Goal: Find specific page/section: Find specific page/section

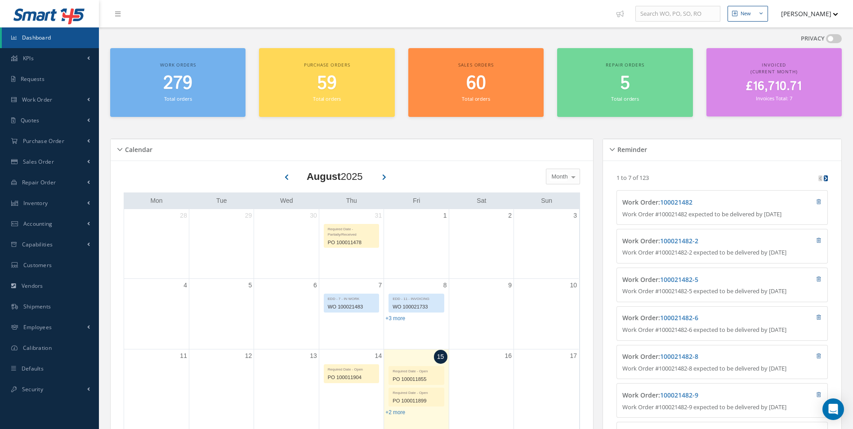
click at [829, 14] on button "[PERSON_NAME]" at bounding box center [806, 14] width 66 height 18
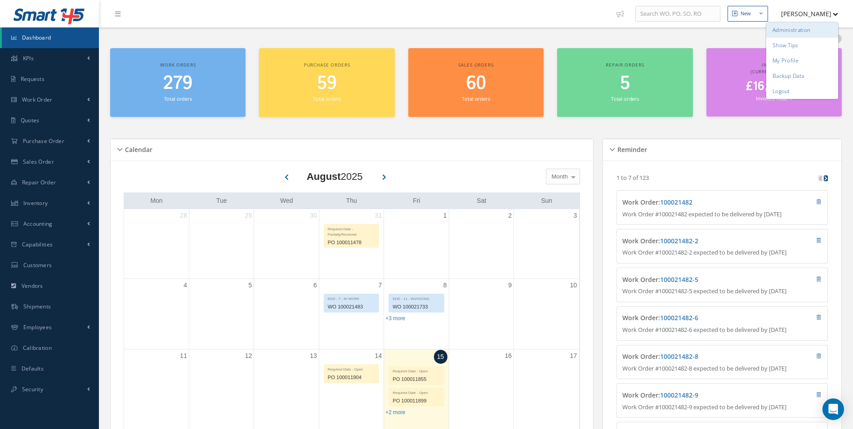
click at [823, 23] on link "Administration" at bounding box center [803, 29] width 72 height 15
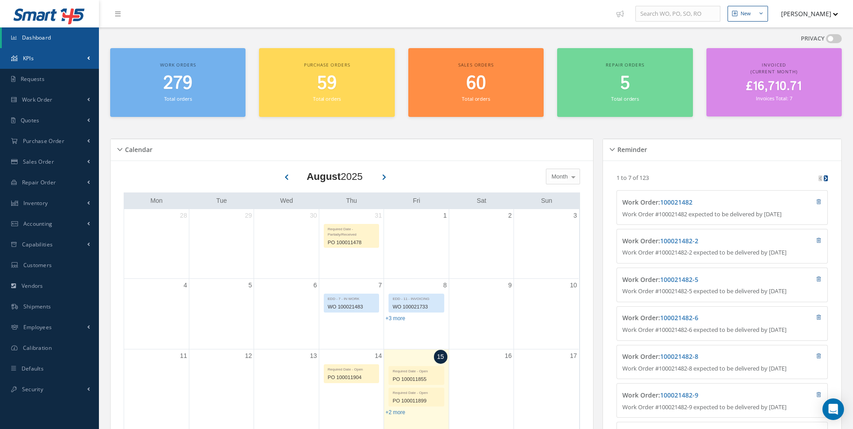
click at [59, 66] on link "KPIs" at bounding box center [49, 58] width 99 height 21
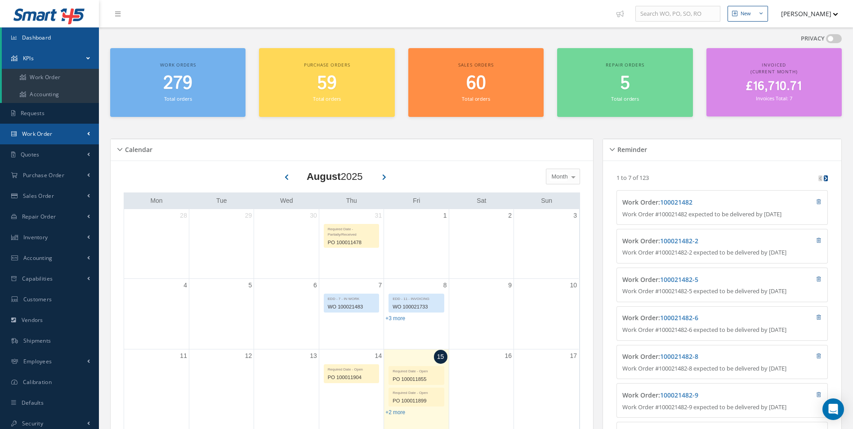
click at [70, 132] on link "Work Order" at bounding box center [49, 134] width 99 height 21
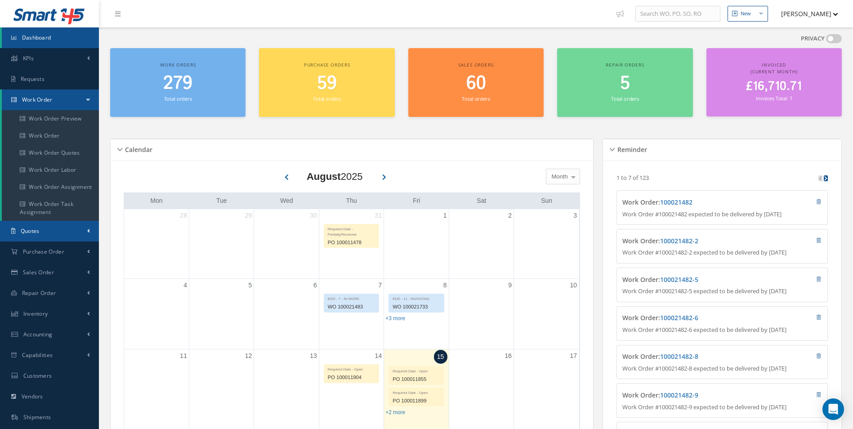
click at [68, 226] on link "Quotes" at bounding box center [49, 231] width 99 height 21
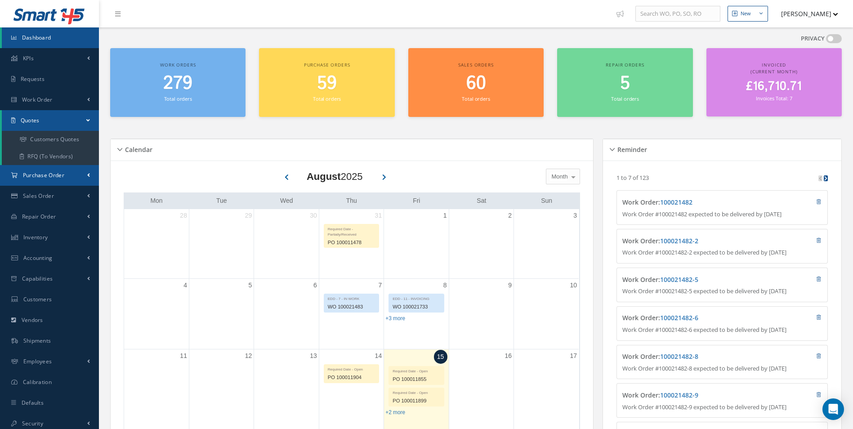
click at [87, 174] on span at bounding box center [88, 175] width 3 height 8
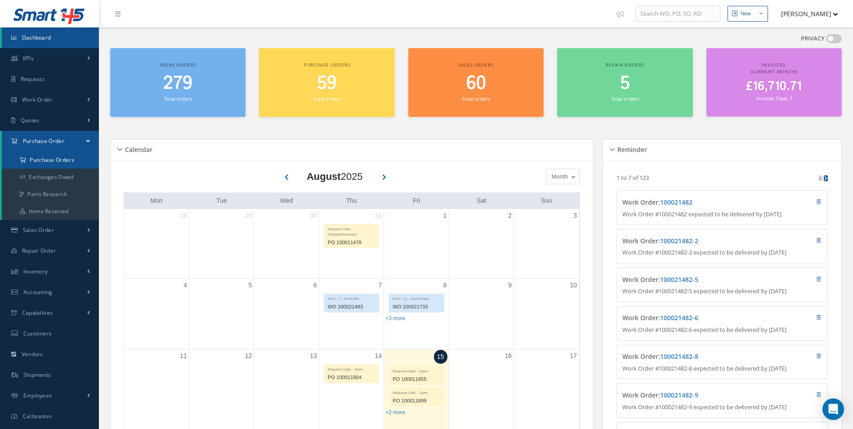
click at [68, 153] on a=1&status_id=2&status_id=3&status_id=5&collapsedFilters"] "Purchase Orders" at bounding box center [50, 160] width 97 height 17
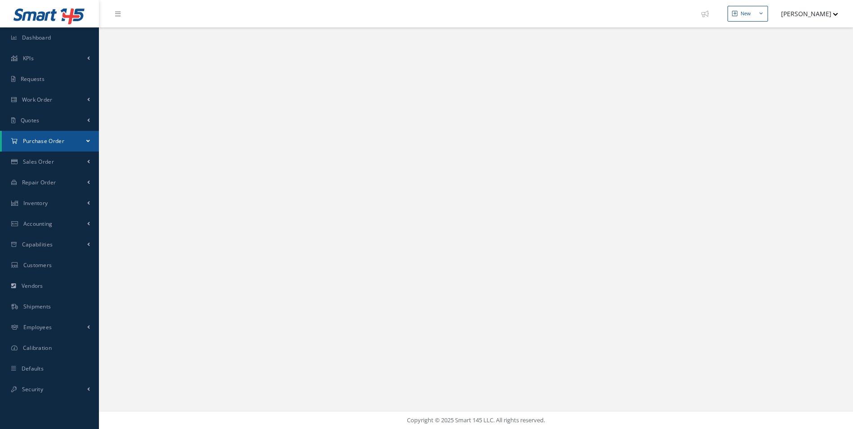
select select "25"
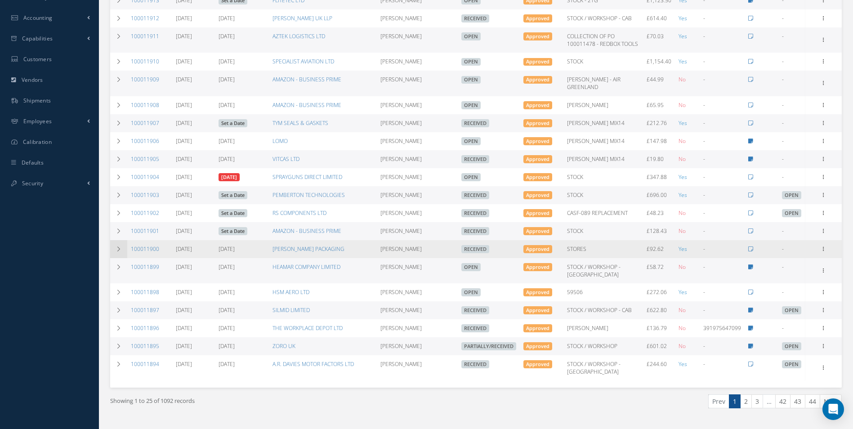
scroll to position [287, 0]
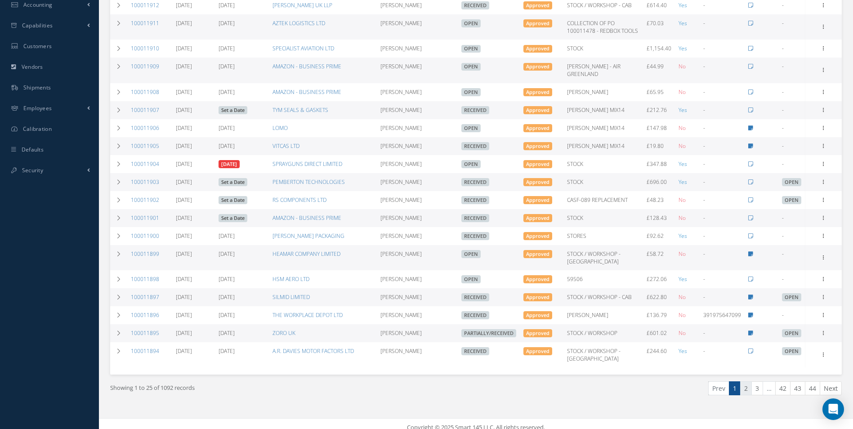
click at [750, 382] on link "2" at bounding box center [747, 389] width 12 height 14
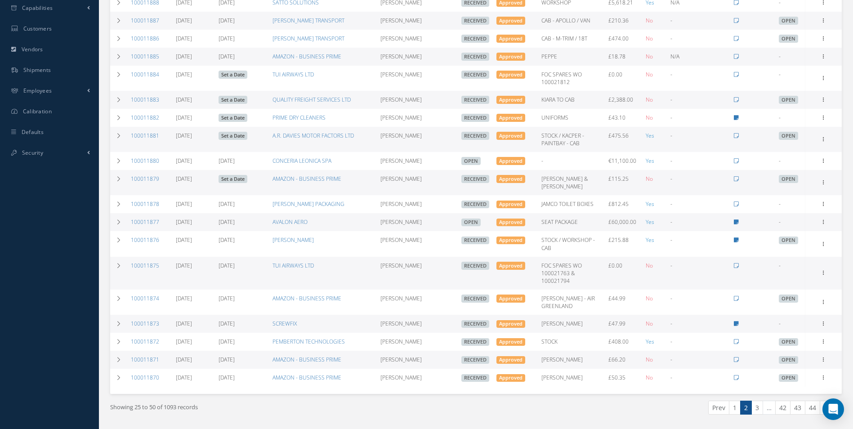
scroll to position [324, 0]
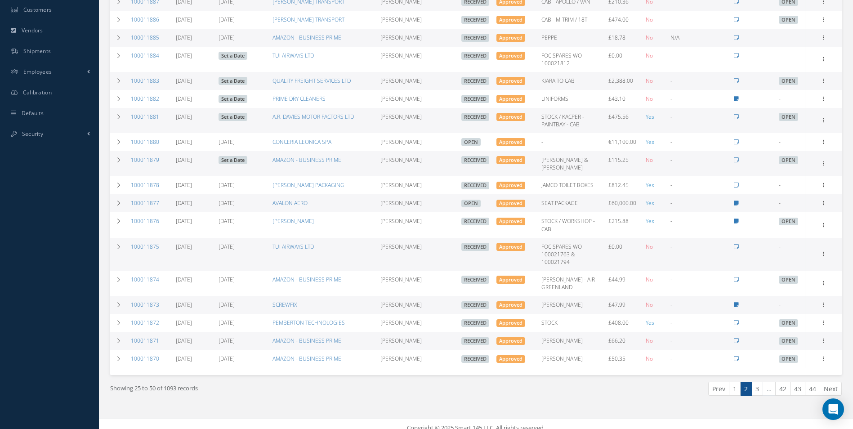
click at [736, 382] on link "1" at bounding box center [735, 389] width 12 height 14
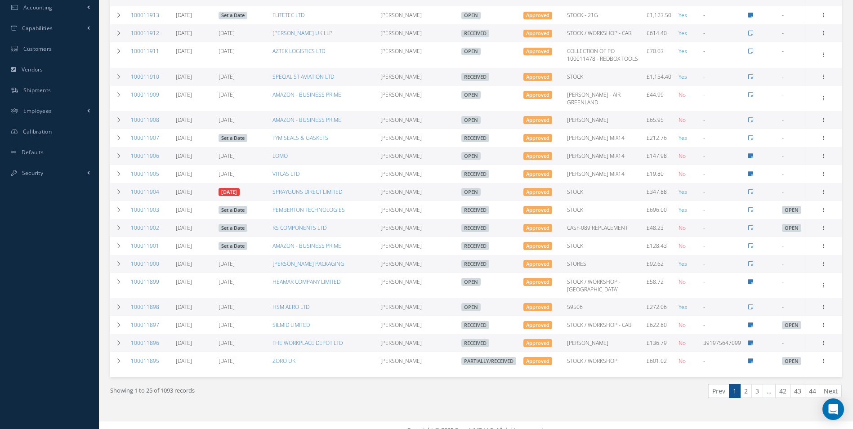
scroll to position [287, 0]
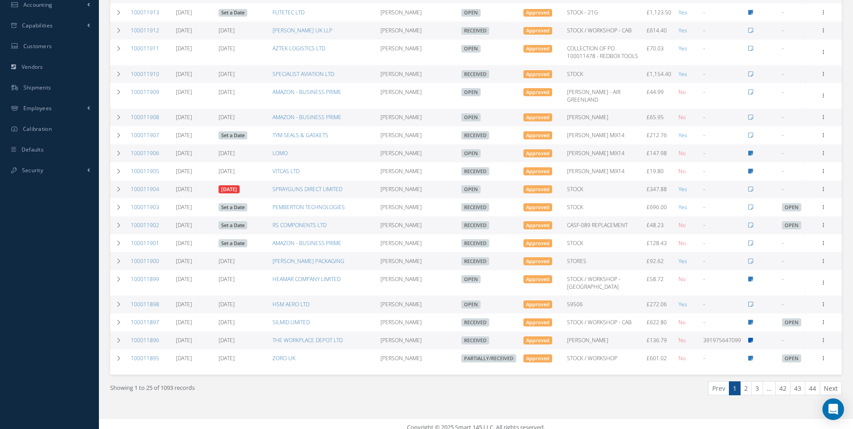
click at [749, 338] on icon at bounding box center [751, 340] width 5 height 5
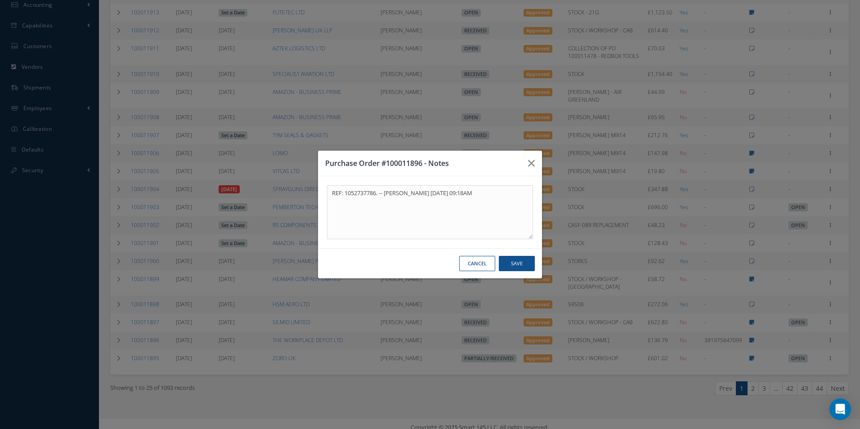
click at [0, 0] on div "Purchase Order #100011896 - Notes REF: 1052737786. -- Natasha Lewis 08/11/2025 …" at bounding box center [0, 0] width 0 height 0
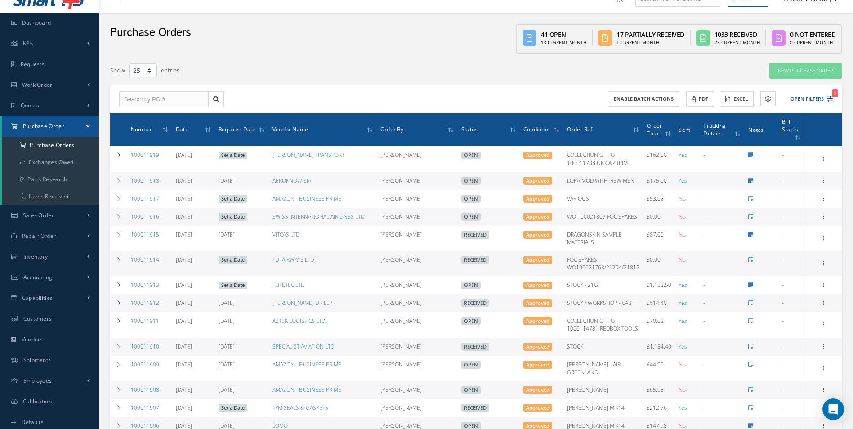
scroll to position [0, 0]
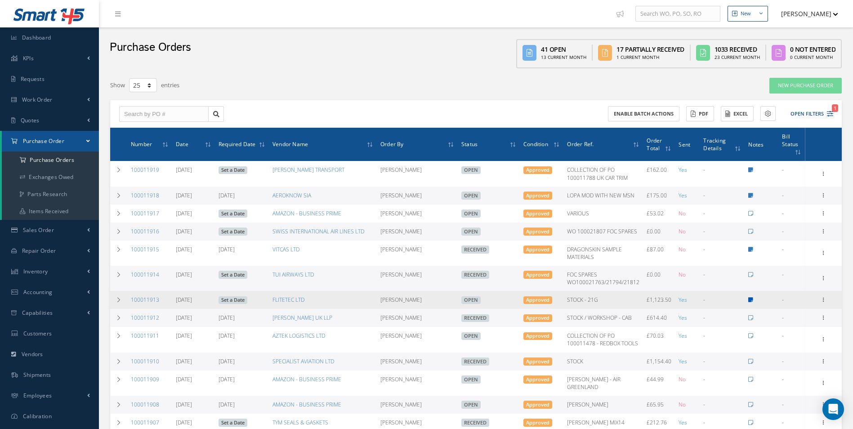
click at [749, 301] on icon at bounding box center [751, 299] width 5 height 5
type textarea "40 BLANKS TO BE SHIPPED TO FLITEC -- Natasha Lewis 08/13/2025 11:24AM"
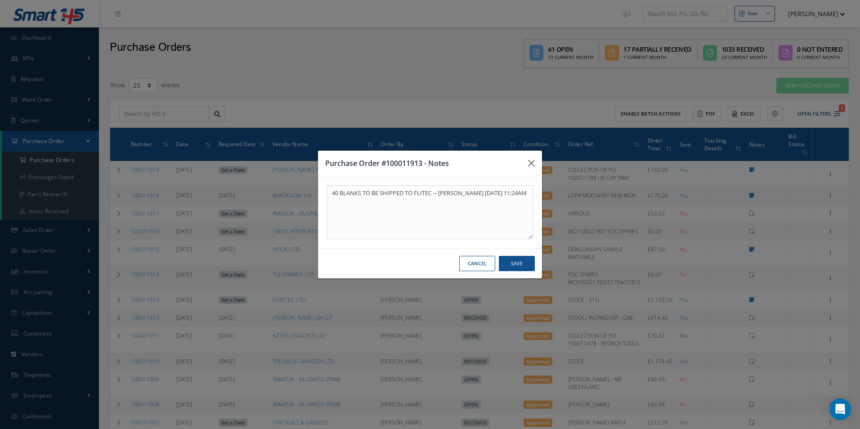
click at [489, 265] on button "Cancel" at bounding box center [477, 264] width 36 height 16
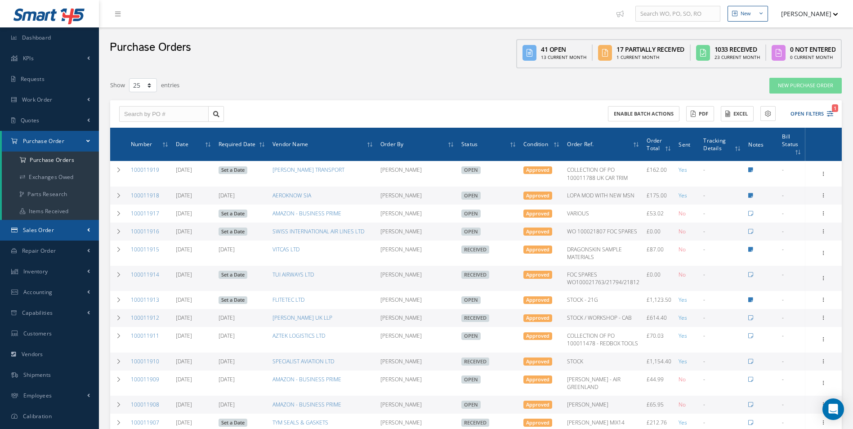
click at [34, 236] on link "Sales Order" at bounding box center [49, 230] width 99 height 21
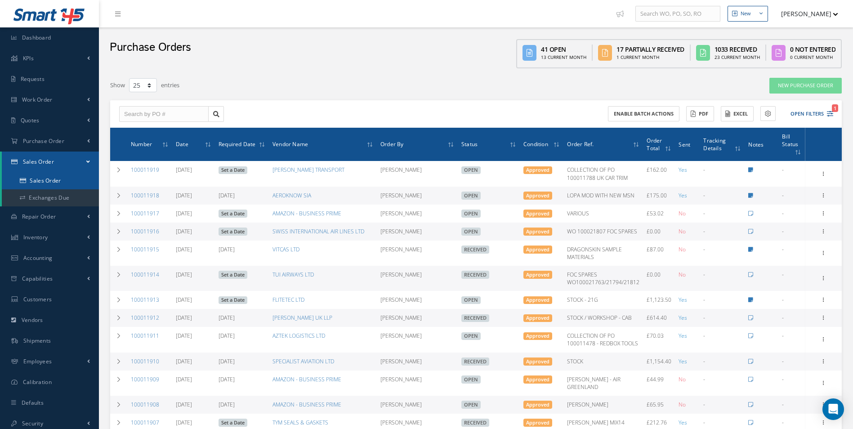
click at [52, 186] on link "Sales Order" at bounding box center [50, 180] width 97 height 17
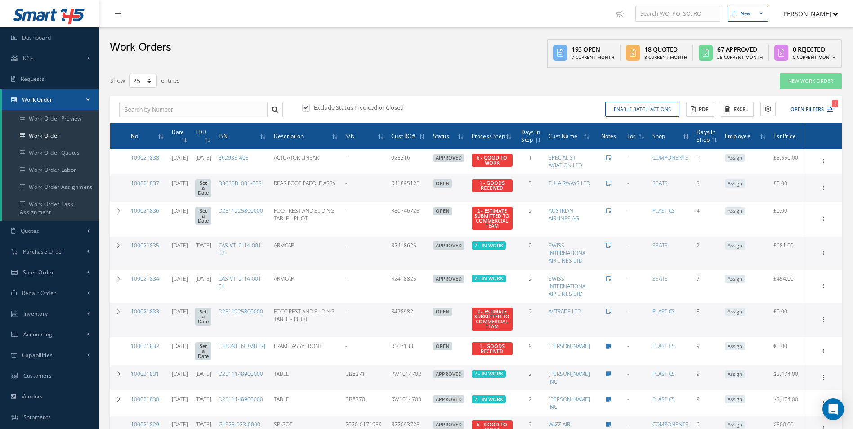
select select "25"
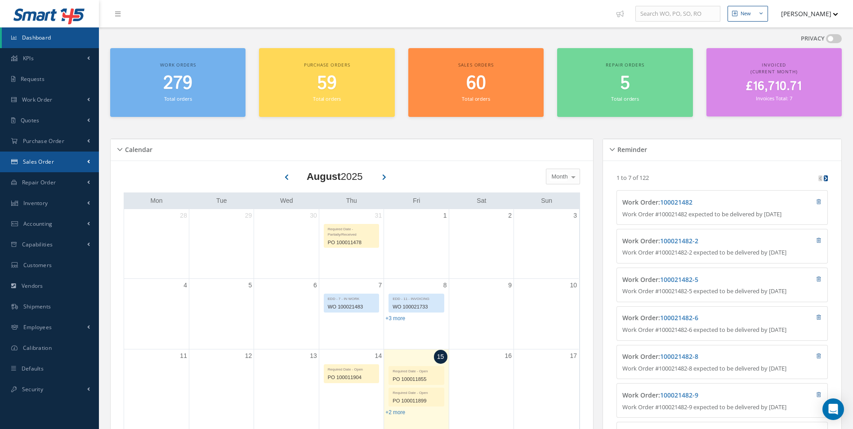
click at [56, 157] on link "Sales Order" at bounding box center [49, 162] width 99 height 21
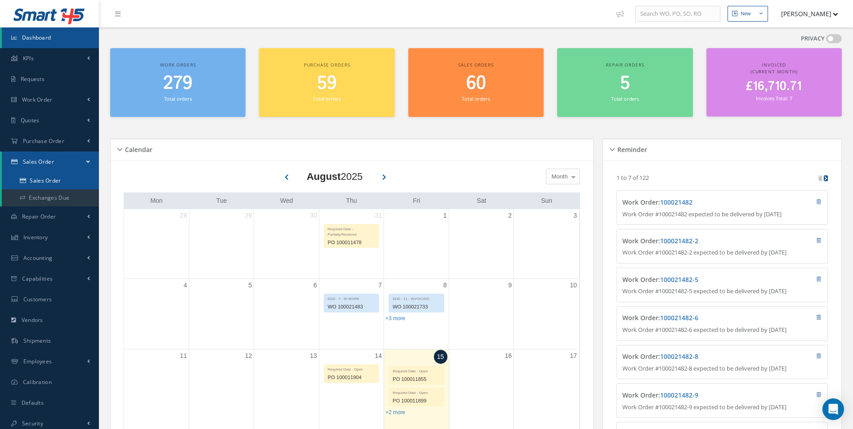
click at [44, 174] on link "Sales Order" at bounding box center [50, 180] width 97 height 17
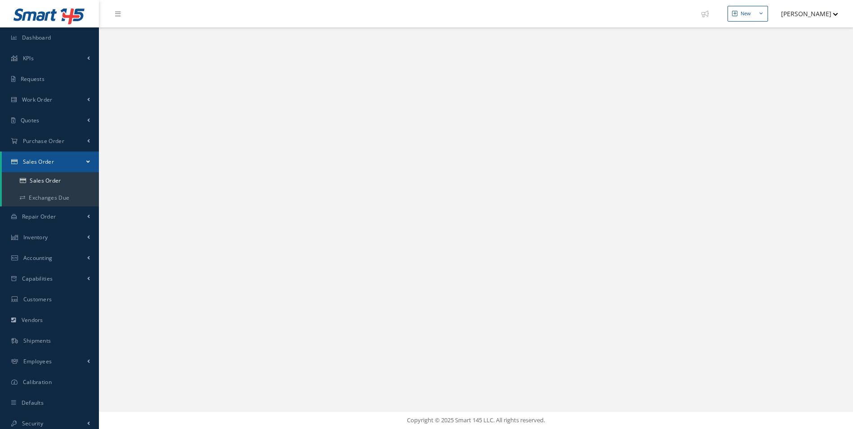
select select "25"
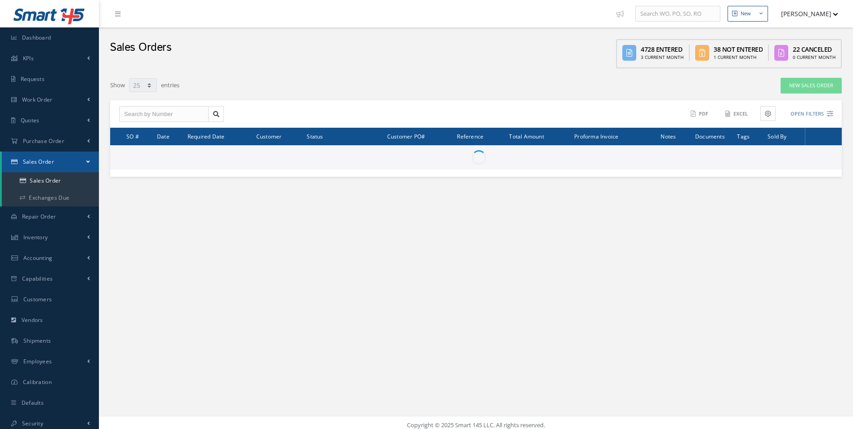
select select "25"
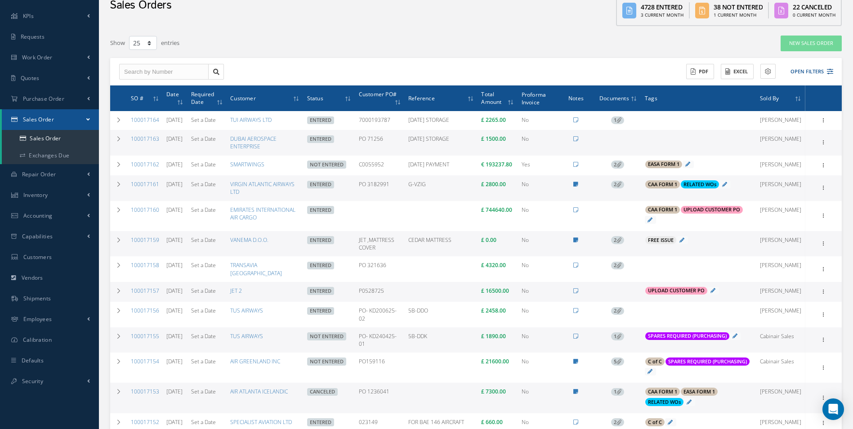
scroll to position [45, 0]
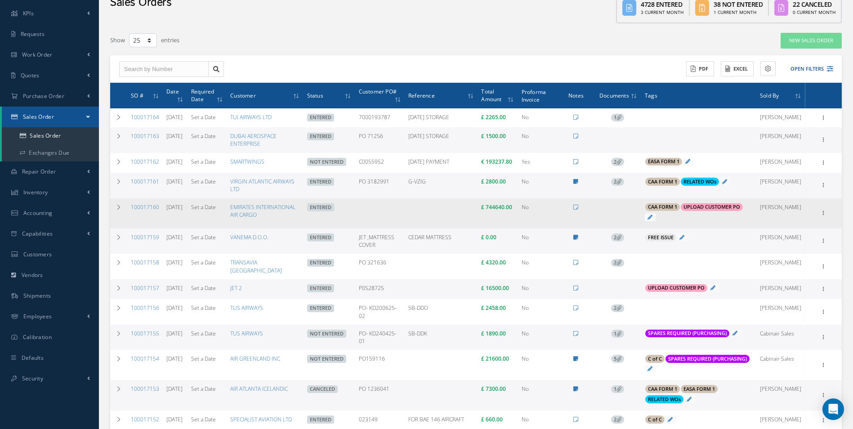
click at [628, 228] on td at bounding box center [617, 213] width 47 height 31
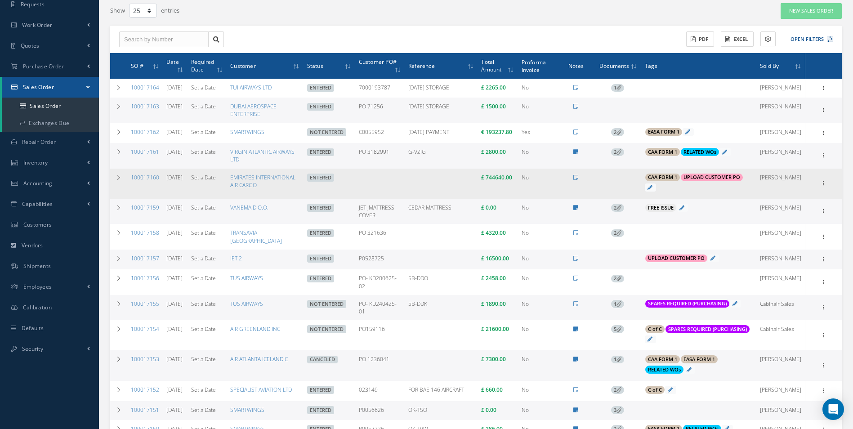
scroll to position [75, 0]
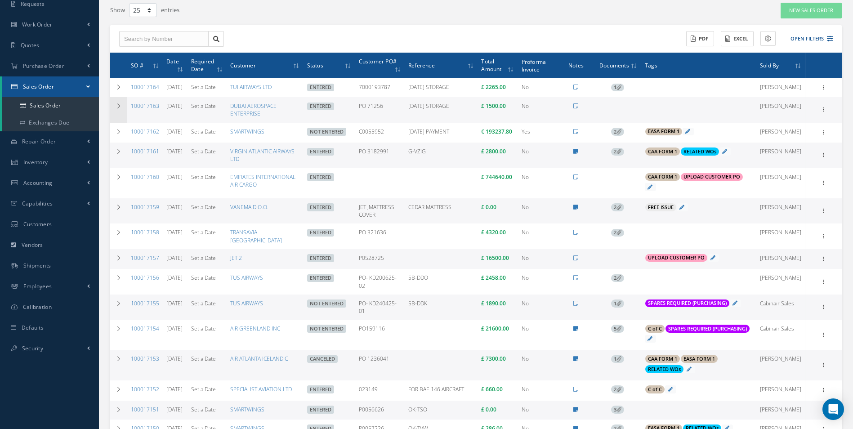
click at [122, 108] on td at bounding box center [118, 109] width 17 height 25
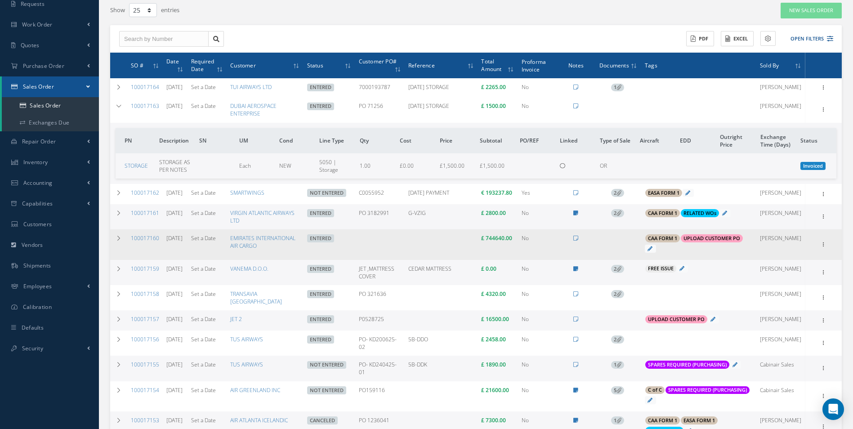
click at [625, 256] on td at bounding box center [617, 244] width 47 height 31
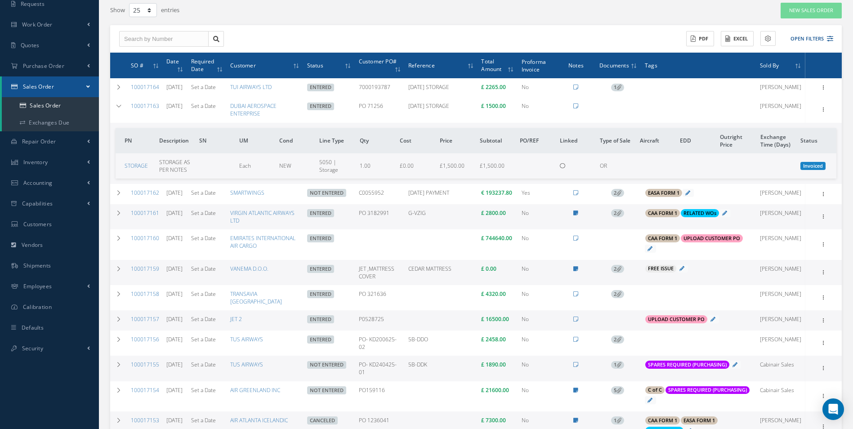
click at [633, 331] on td at bounding box center [617, 320] width 47 height 20
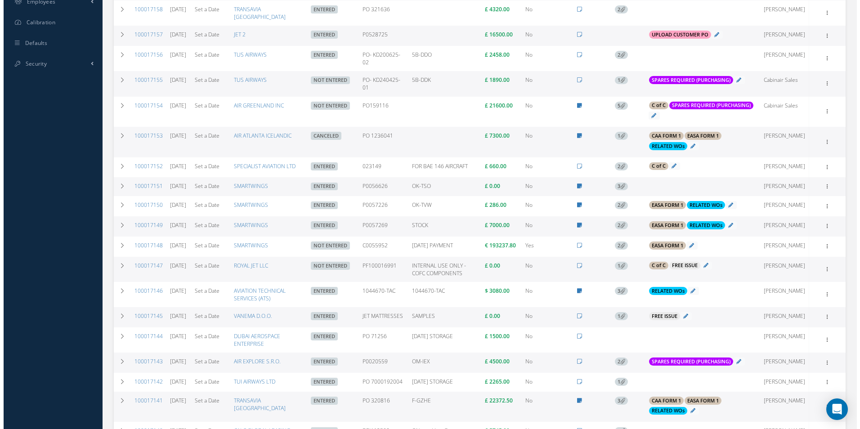
scroll to position [420, 0]
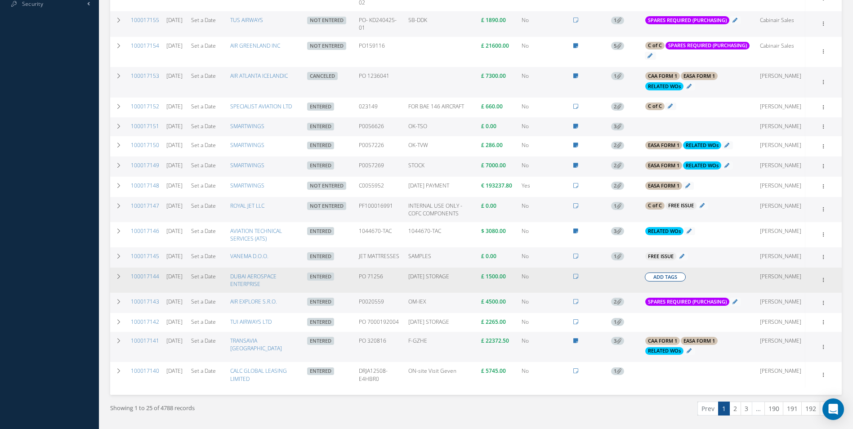
click at [669, 281] on span "Add Tags" at bounding box center [666, 278] width 24 height 8
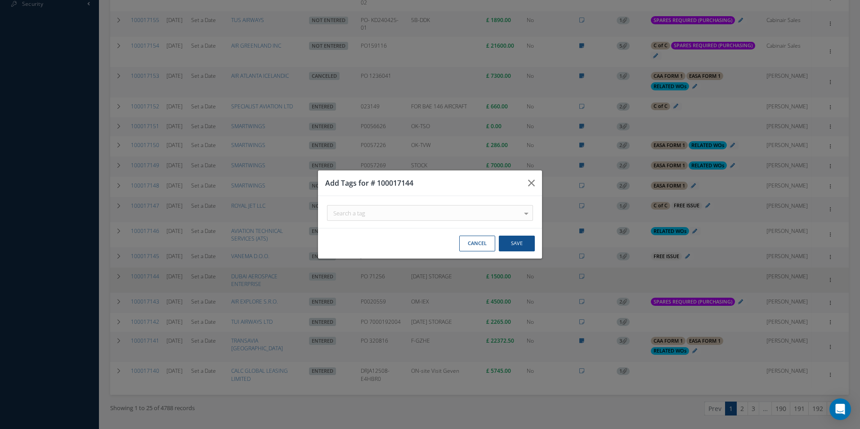
click at [0, 0] on div "Search a tag C of C Certification Req'd CAA FORM 1 Certification Req'd EASA FOR…" at bounding box center [0, 0] width 0 height 0
click at [0, 0] on div "Search a tag" at bounding box center [0, 0] width 0 height 0
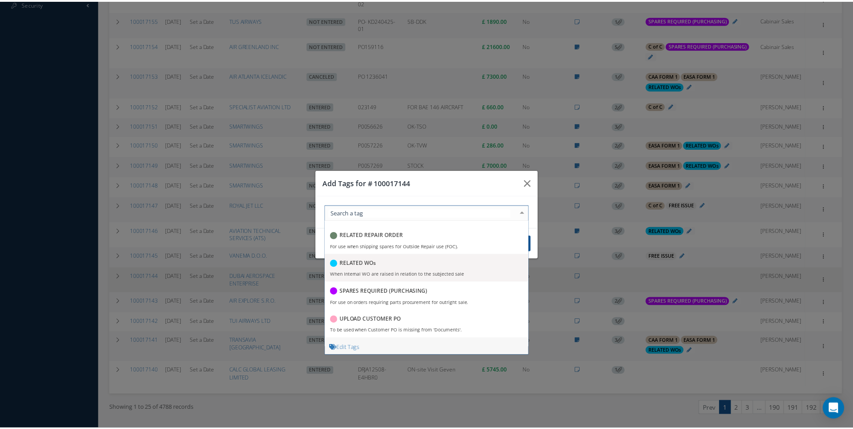
scroll to position [221, 0]
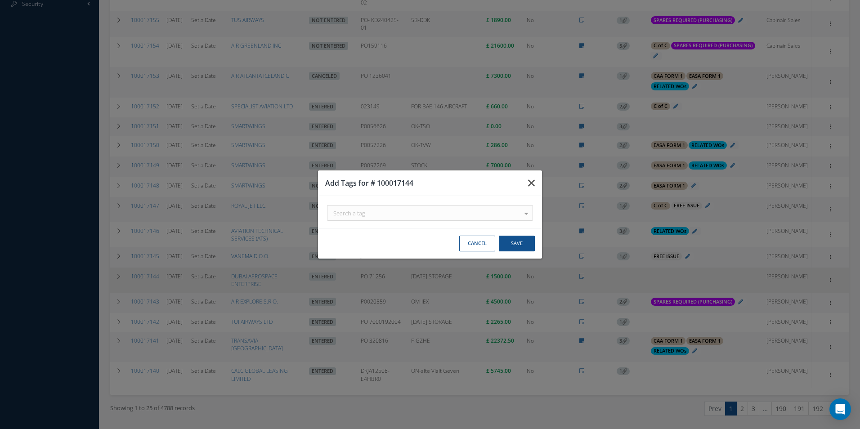
click at [0, 0] on button "button" at bounding box center [0, 0] width 0 height 0
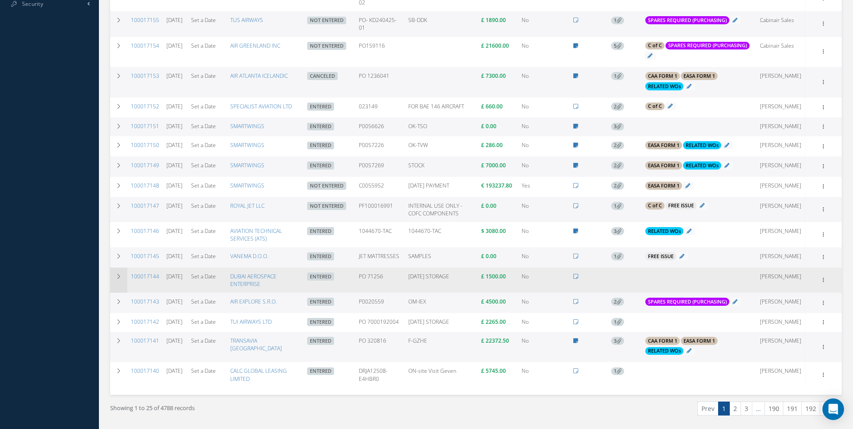
click at [119, 279] on icon at bounding box center [119, 276] width 6 height 5
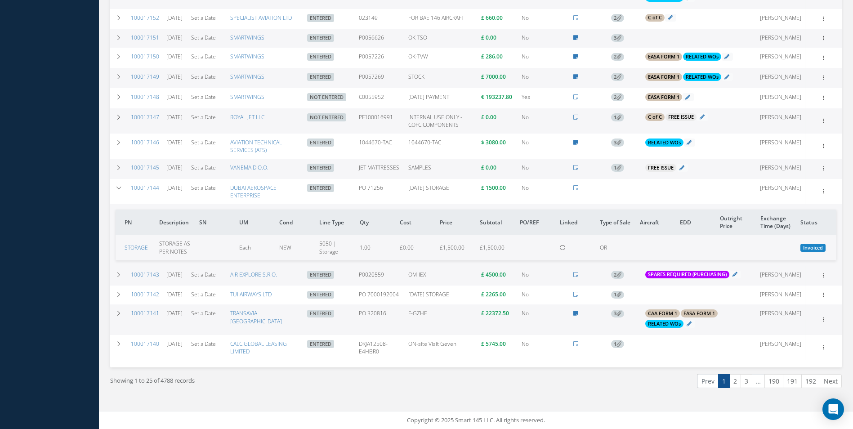
scroll to position [0, 0]
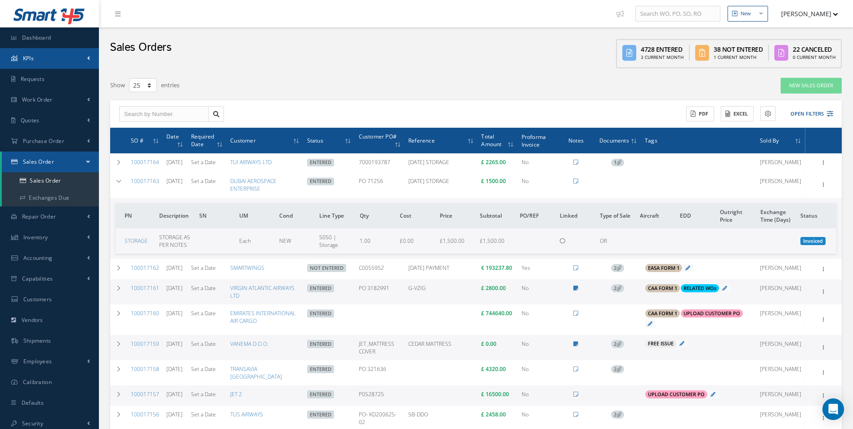
click at [72, 50] on link "KPIs" at bounding box center [49, 58] width 99 height 21
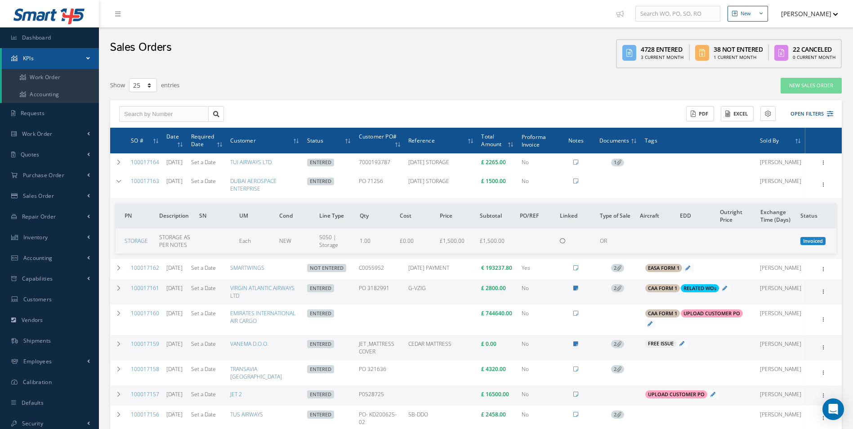
click at [99, 40] on div "Sales Orders 4728 Entered 3 Current Month 38 Not Entered 1 Current Month 22 Can…" at bounding box center [476, 49] width 754 height 45
click at [79, 45] on link "Dashboard" at bounding box center [49, 37] width 99 height 21
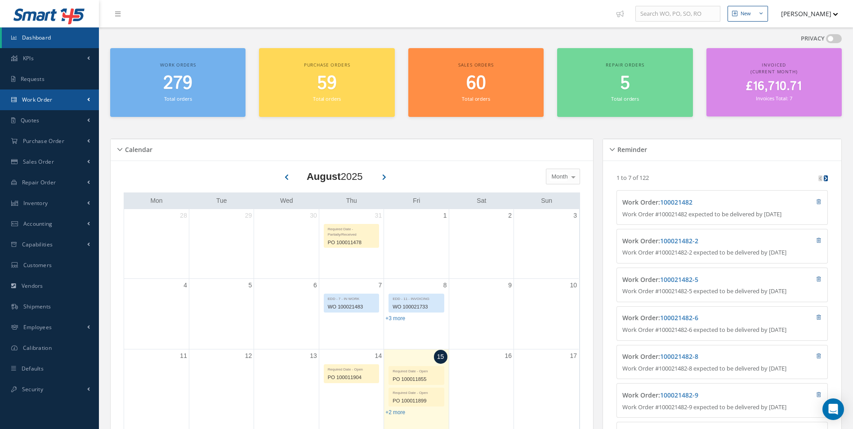
click at [84, 109] on link "Work Order" at bounding box center [49, 100] width 99 height 21
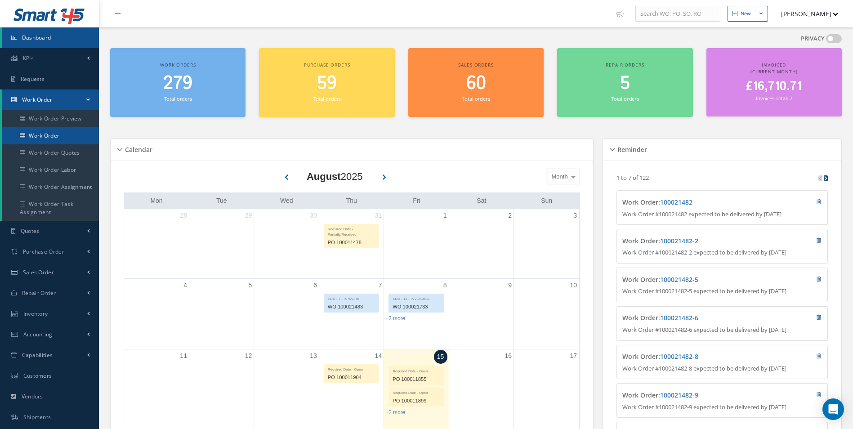
click at [79, 134] on link "Work Order" at bounding box center [50, 135] width 97 height 17
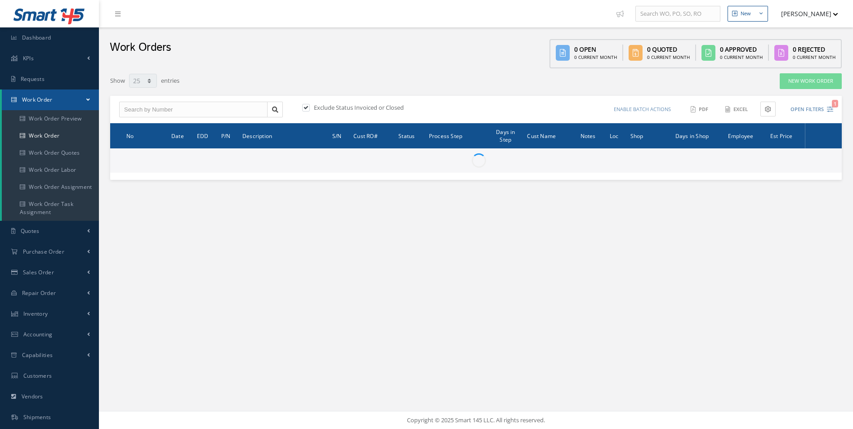
select select "25"
